Goal: Navigation & Orientation: Find specific page/section

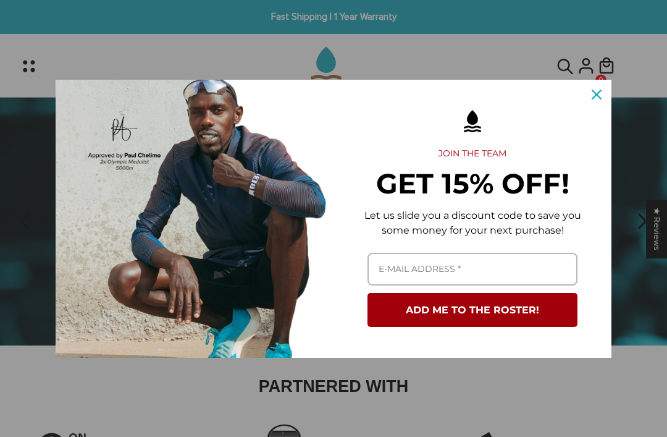
click at [596, 95] on icon "close icon" at bounding box center [597, 95] width 10 height 10
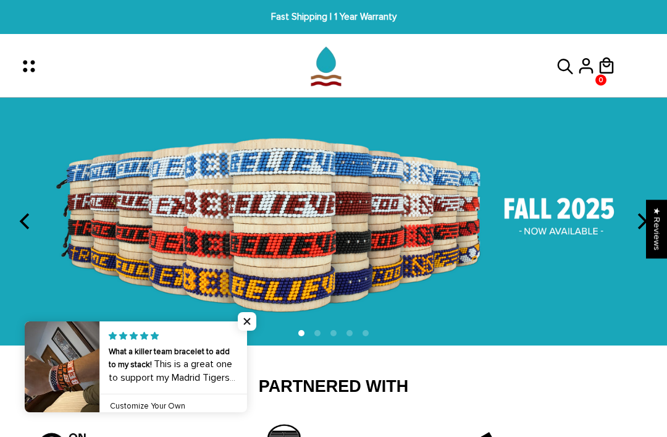
click at [252, 322] on span "Close popup widget" at bounding box center [247, 321] width 19 height 19
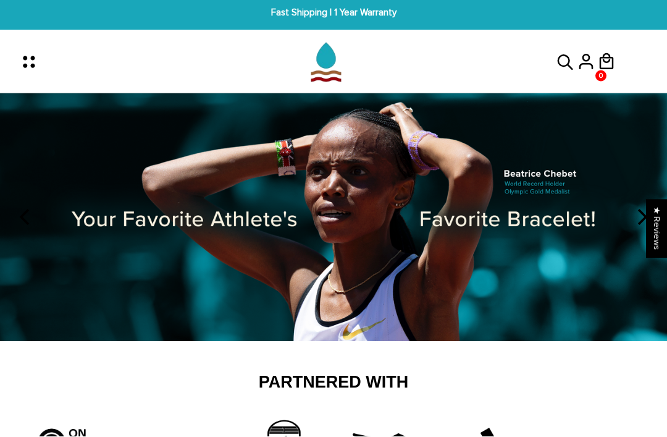
scroll to position [4, 0]
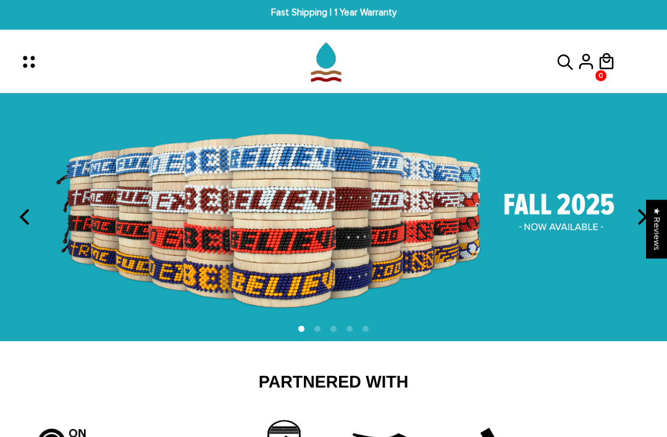
click at [37, 61] on icon "Menu" at bounding box center [33, 62] width 26 height 26
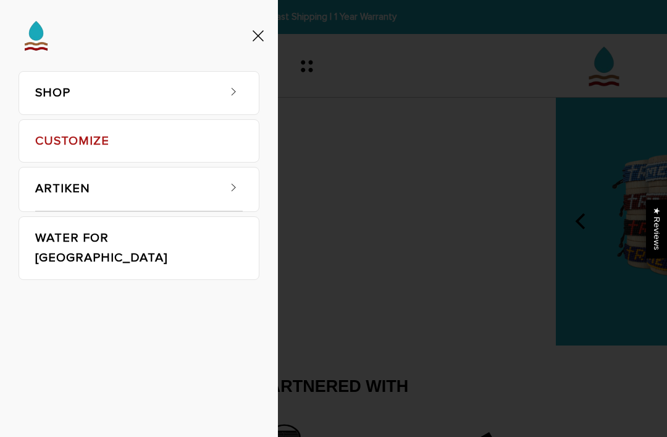
click at [48, 94] on link "SHOP" at bounding box center [126, 93] width 183 height 43
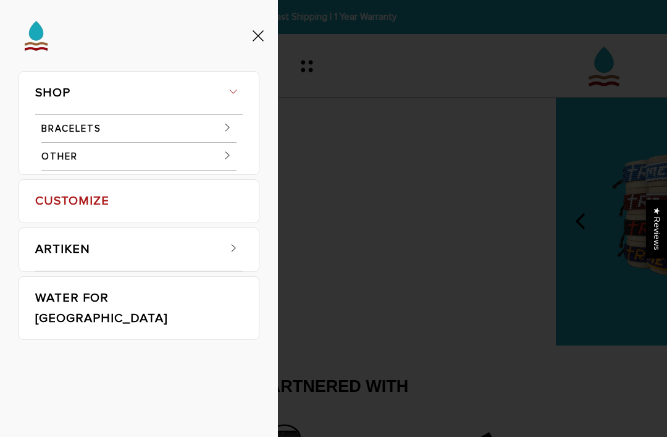
click at [68, 128] on link "BRACELETS" at bounding box center [138, 129] width 195 height 28
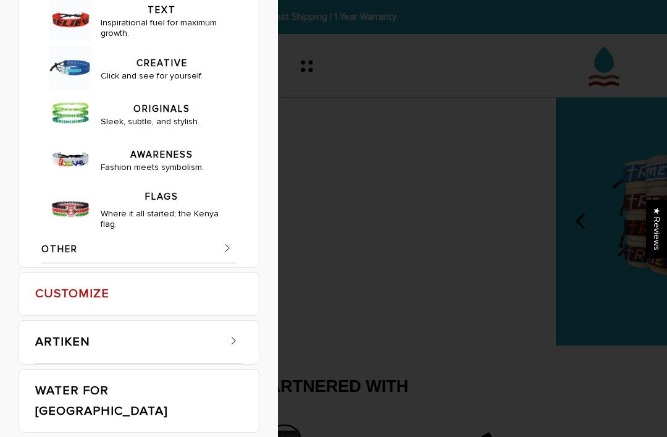
scroll to position [769, 0]
click at [68, 218] on img at bounding box center [70, 208] width 43 height 43
click at [143, 204] on link "FLAGS" at bounding box center [162, 193] width 122 height 21
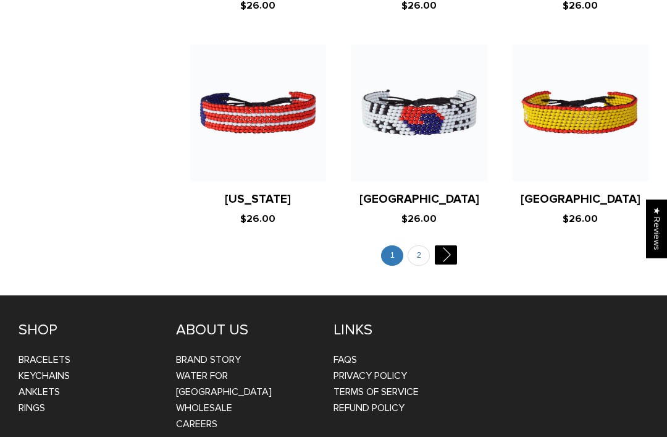
scroll to position [3585, 0]
click at [425, 245] on link "2" at bounding box center [419, 255] width 22 height 20
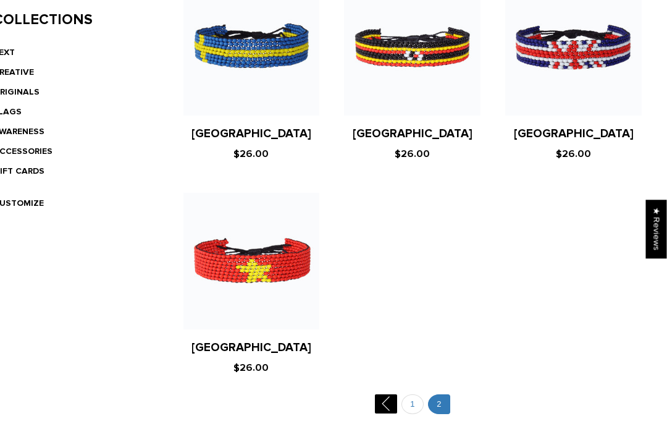
scroll to position [359, 7]
click at [418, 400] on link "1" at bounding box center [413, 404] width 22 height 20
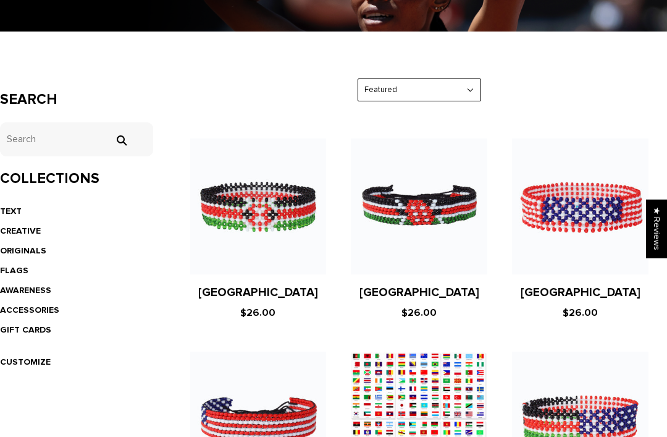
scroll to position [207, 0]
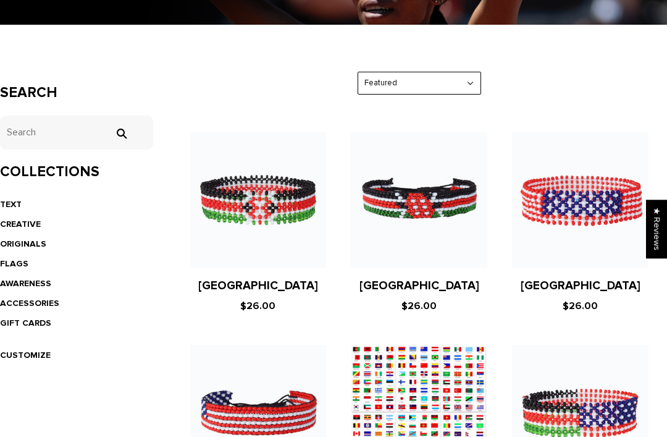
click at [40, 222] on link "CREATIVE" at bounding box center [20, 224] width 41 height 11
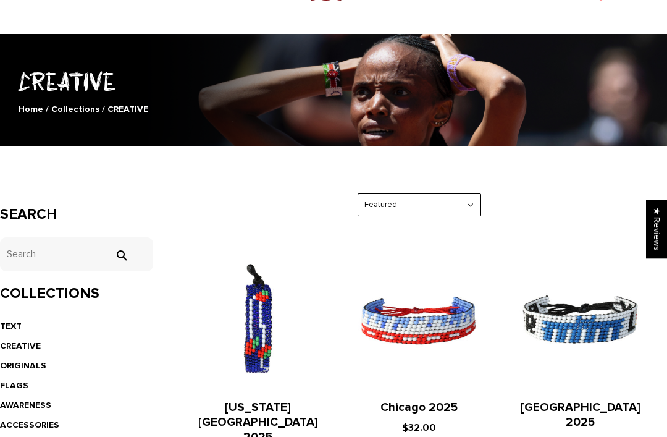
scroll to position [87, 0]
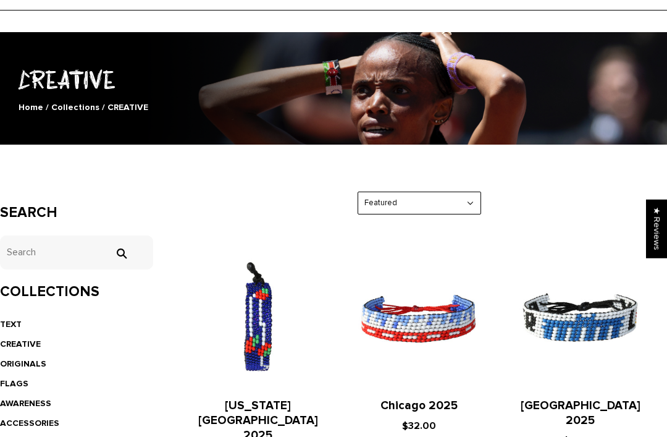
click at [17, 319] on link "TEXT" at bounding box center [11, 324] width 22 height 11
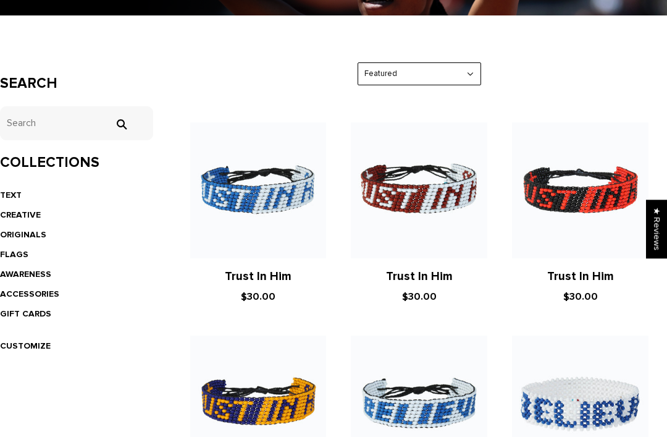
scroll to position [302, 0]
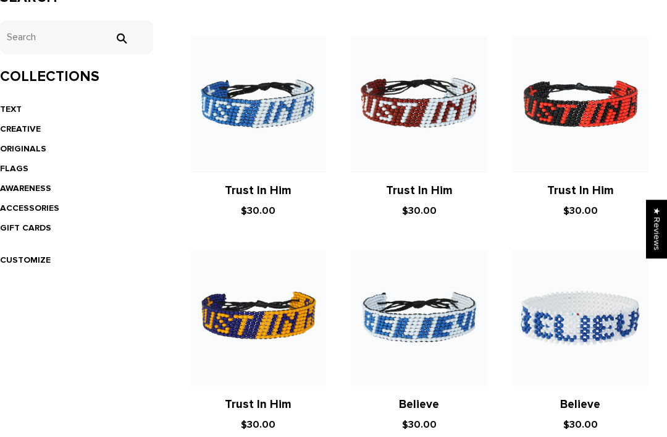
click at [11, 146] on link "ORIGINALS" at bounding box center [23, 148] width 46 height 11
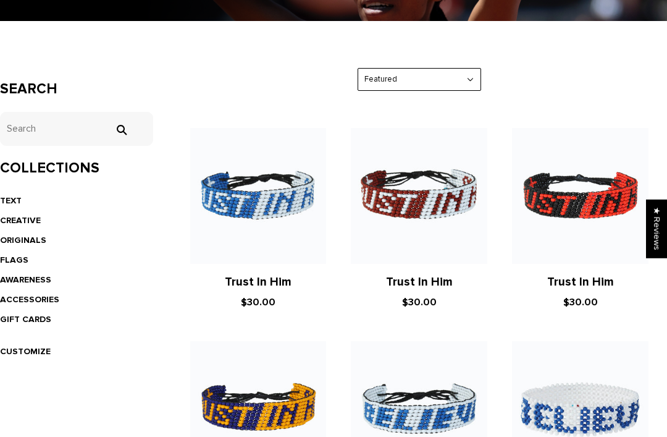
scroll to position [388, 0]
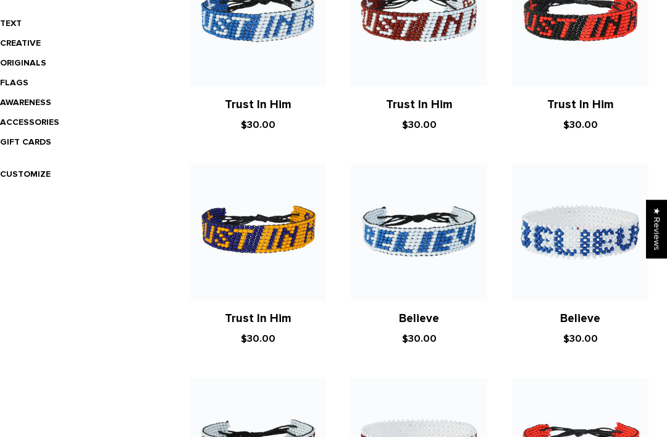
click at [48, 106] on link "AWARENESS" at bounding box center [25, 102] width 51 height 11
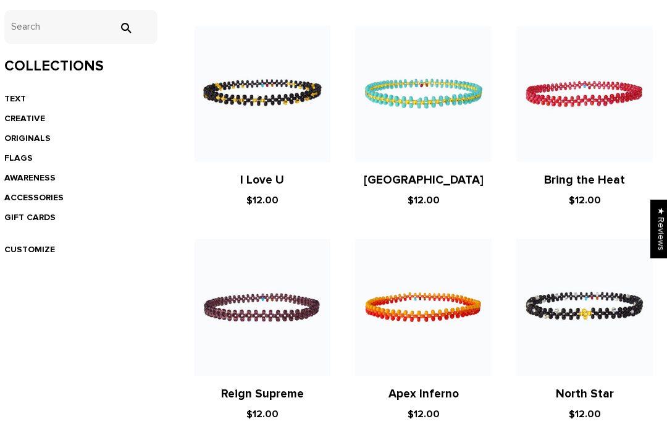
scroll to position [315, 0]
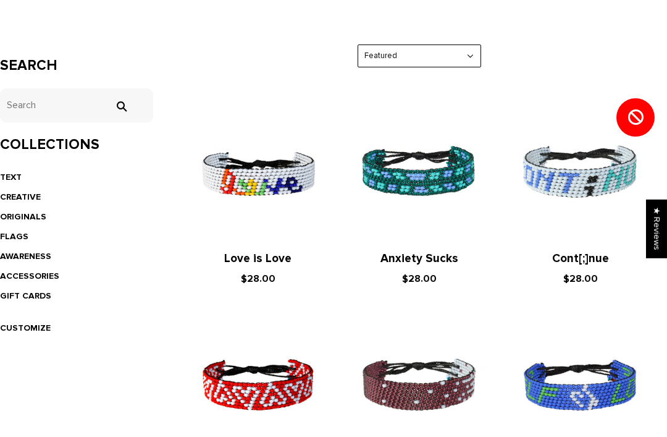
scroll to position [235, 0]
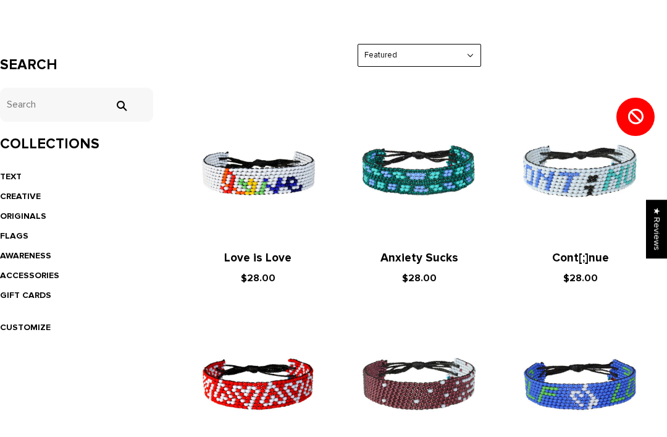
click at [56, 277] on link "ACCESSORIES" at bounding box center [29, 275] width 59 height 11
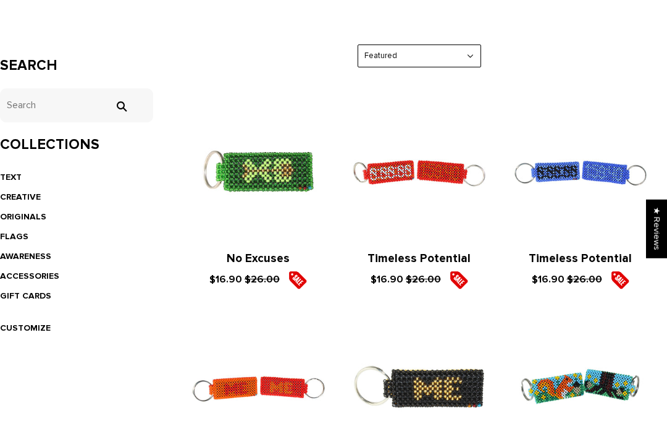
scroll to position [234, 0]
click at [4, 323] on link "CUSTOMIZE" at bounding box center [25, 328] width 51 height 11
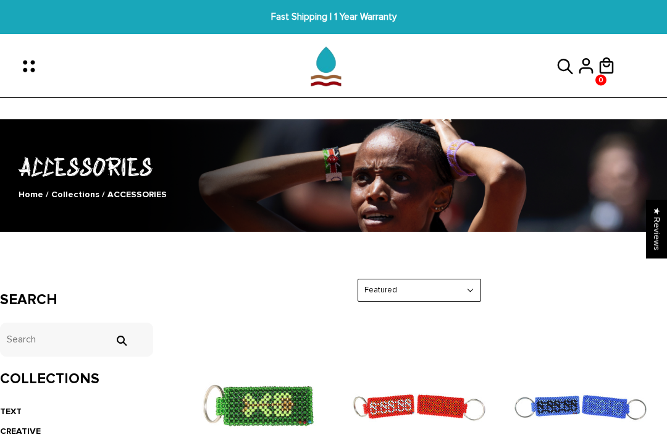
scroll to position [337, 0]
